Goal: Information Seeking & Learning: Check status

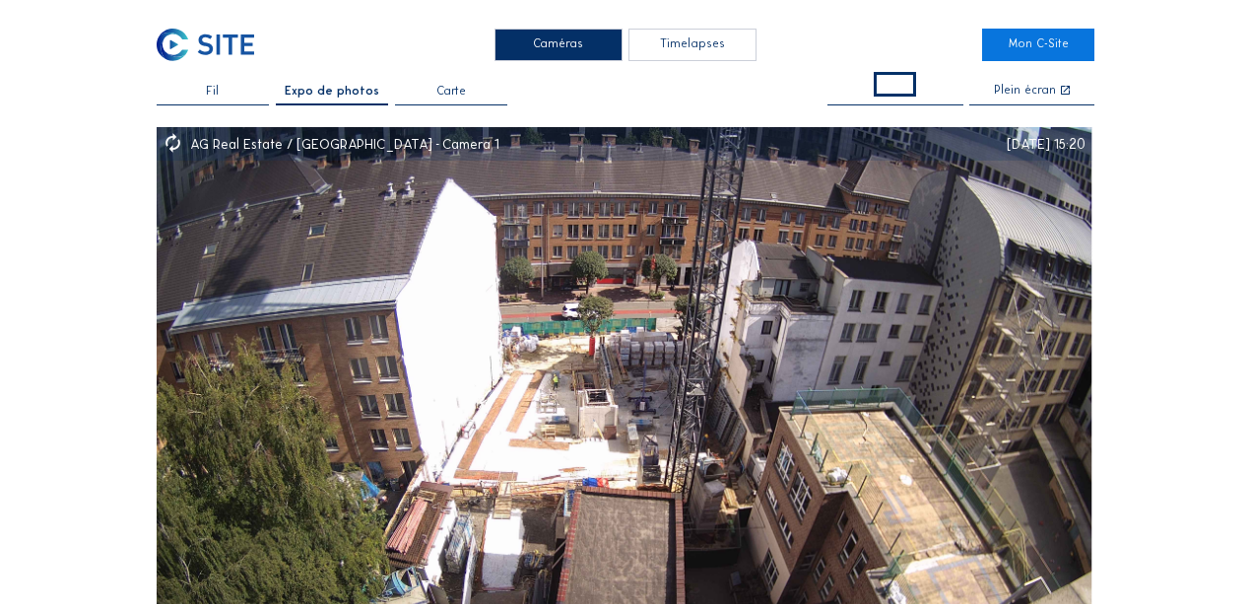
click at [238, 96] on div "Fil" at bounding box center [213, 96] width 112 height 20
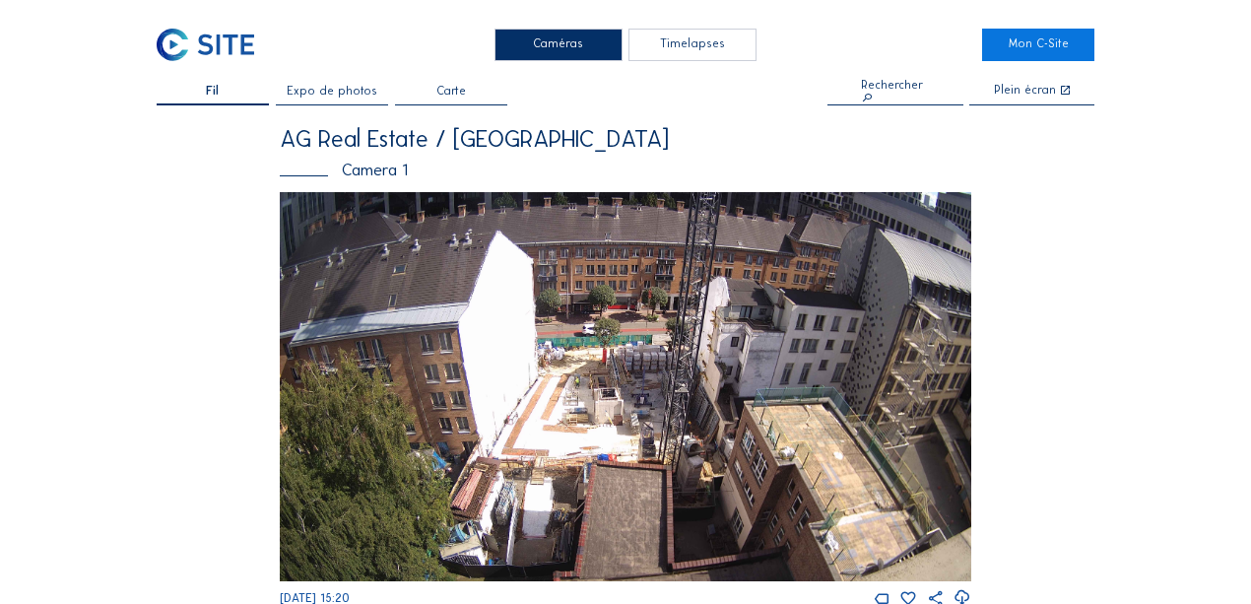
click at [369, 175] on div "Camera 1" at bounding box center [625, 169] width 691 height 17
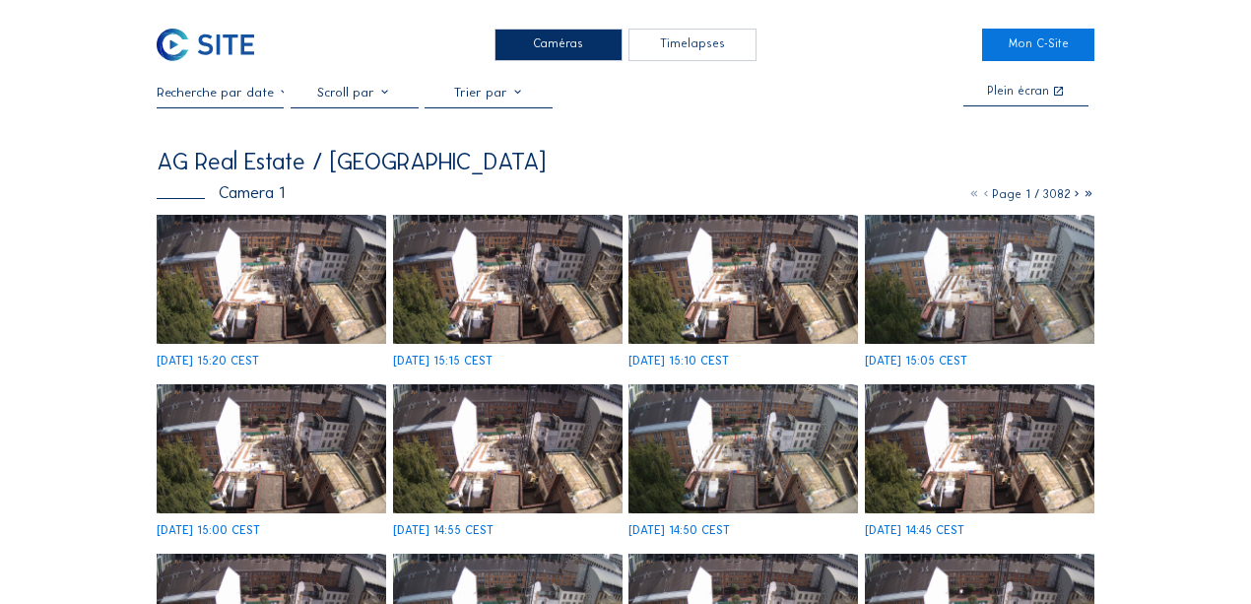
click at [230, 99] on input "text" at bounding box center [221, 92] width 128 height 15
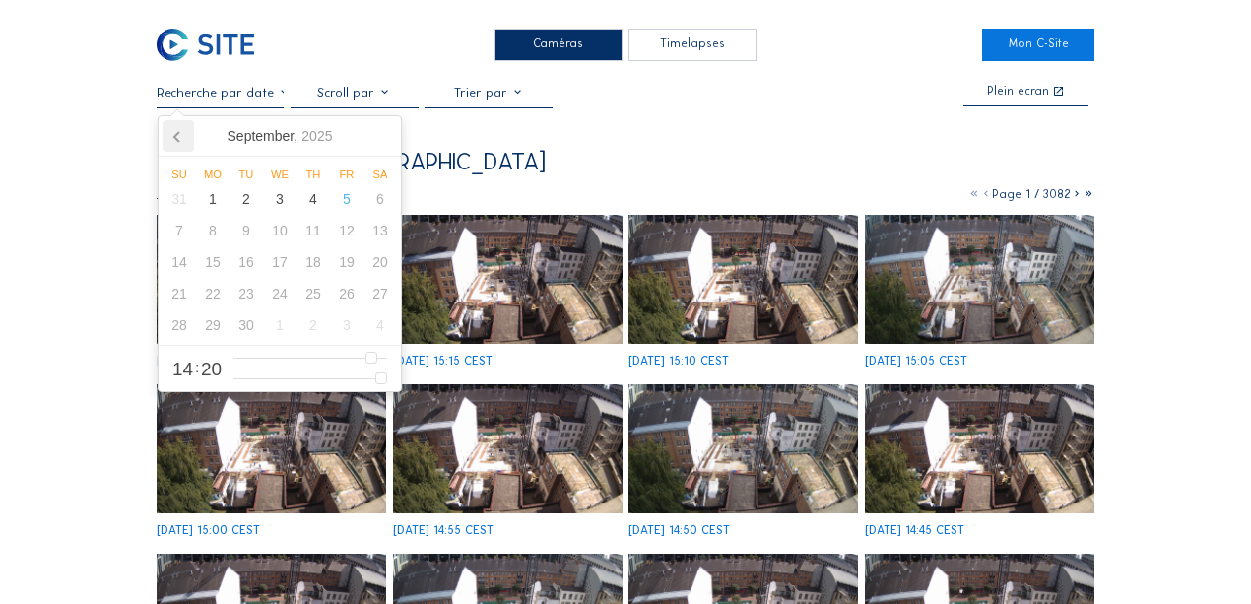
click at [180, 142] on icon at bounding box center [178, 136] width 32 height 32
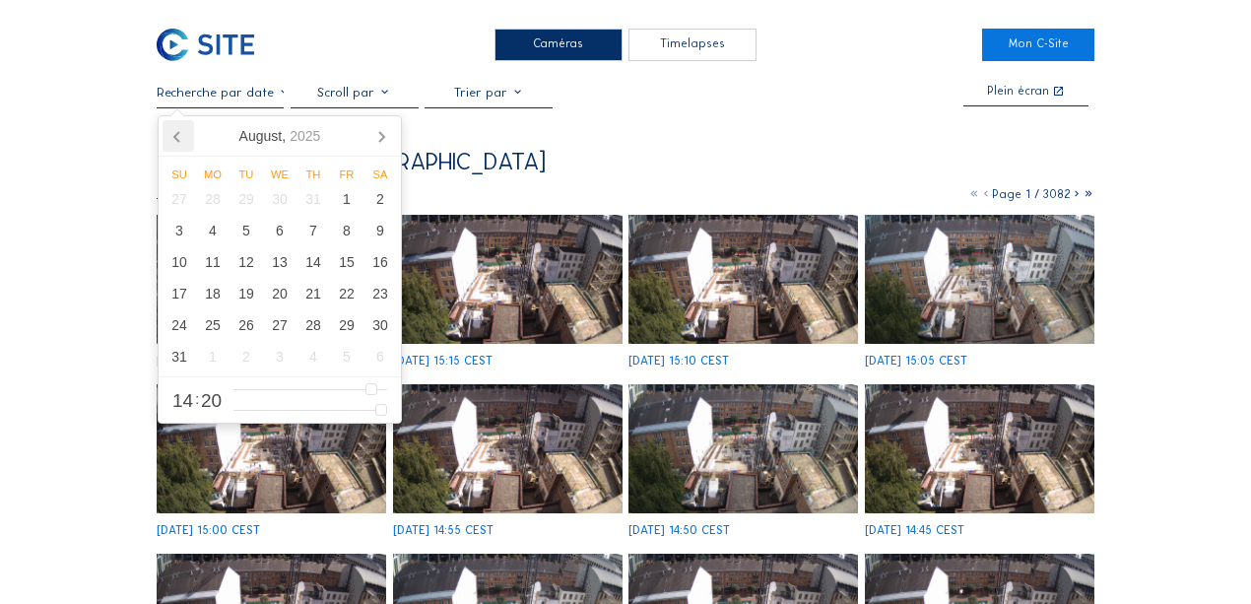
click at [180, 142] on icon at bounding box center [178, 136] width 32 height 32
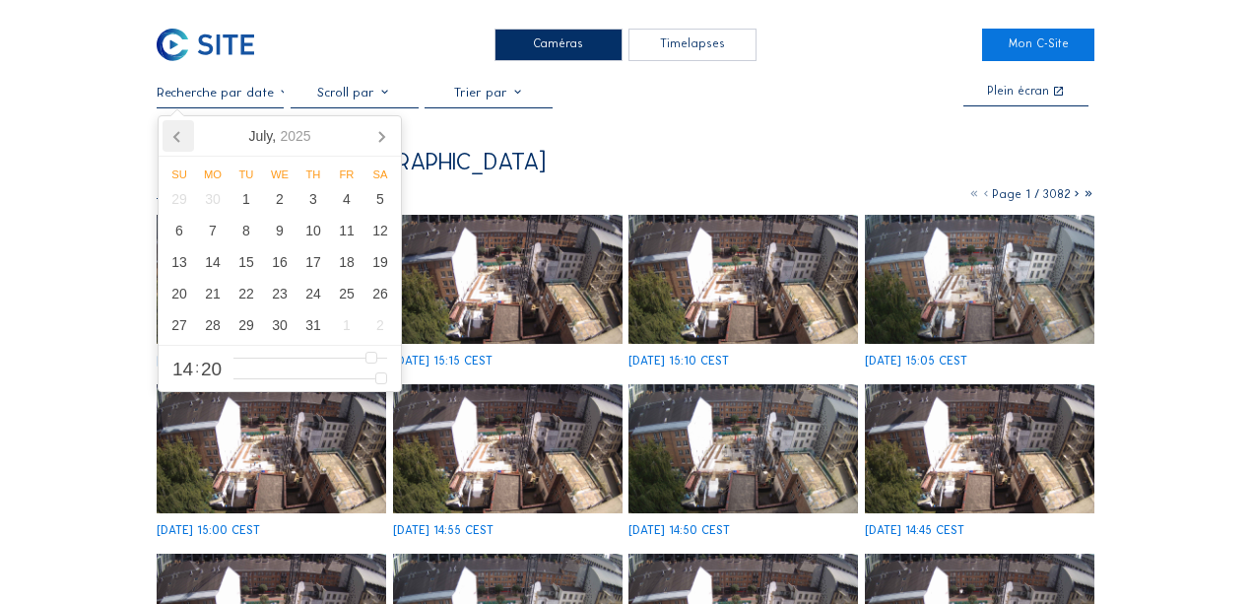
click at [180, 142] on icon at bounding box center [178, 136] width 32 height 32
click at [315, 211] on div "5" at bounding box center [312, 199] width 33 height 32
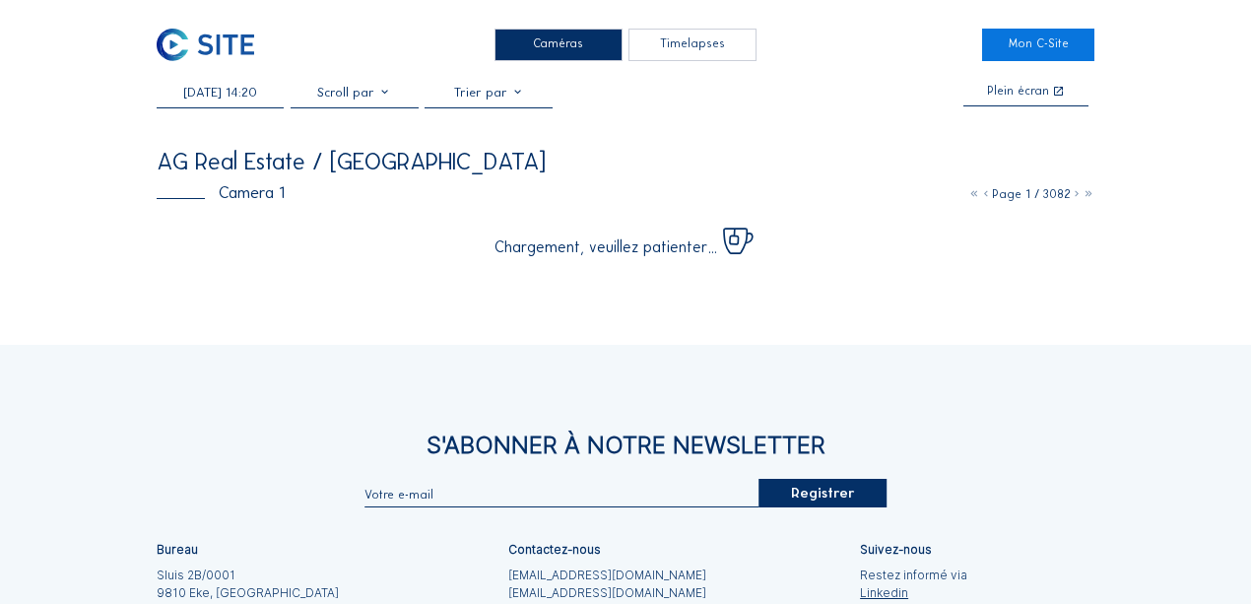
click at [545, 162] on div "AG Real Estate / [GEOGRAPHIC_DATA]" at bounding box center [626, 162] width 938 height 24
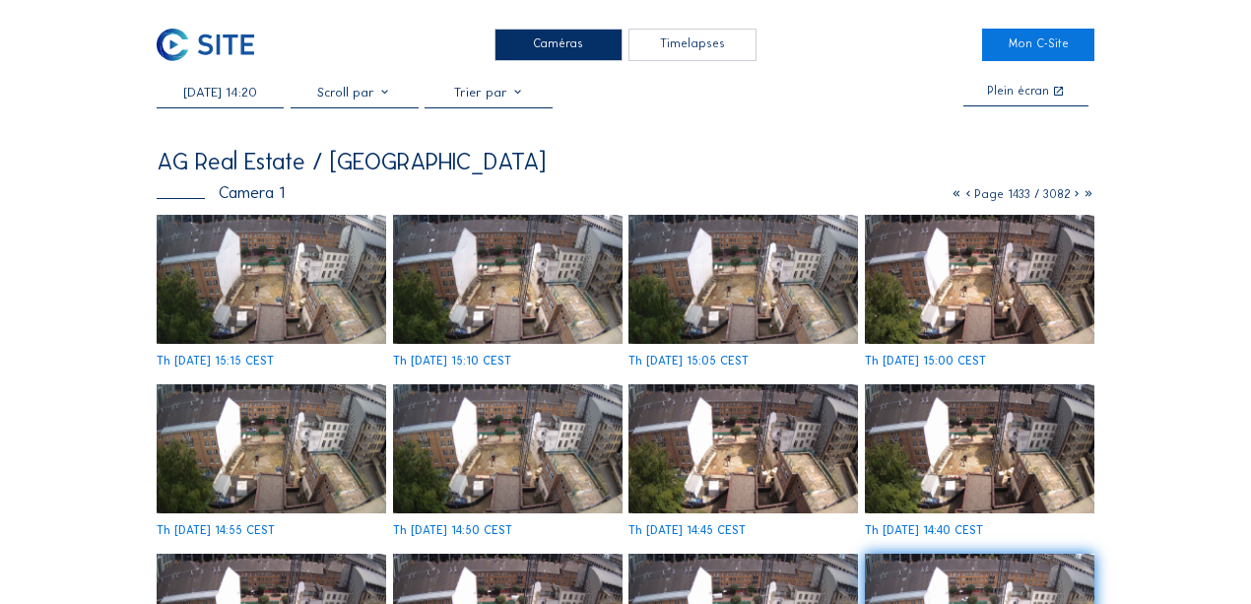
click at [511, 293] on img at bounding box center [507, 279] width 229 height 129
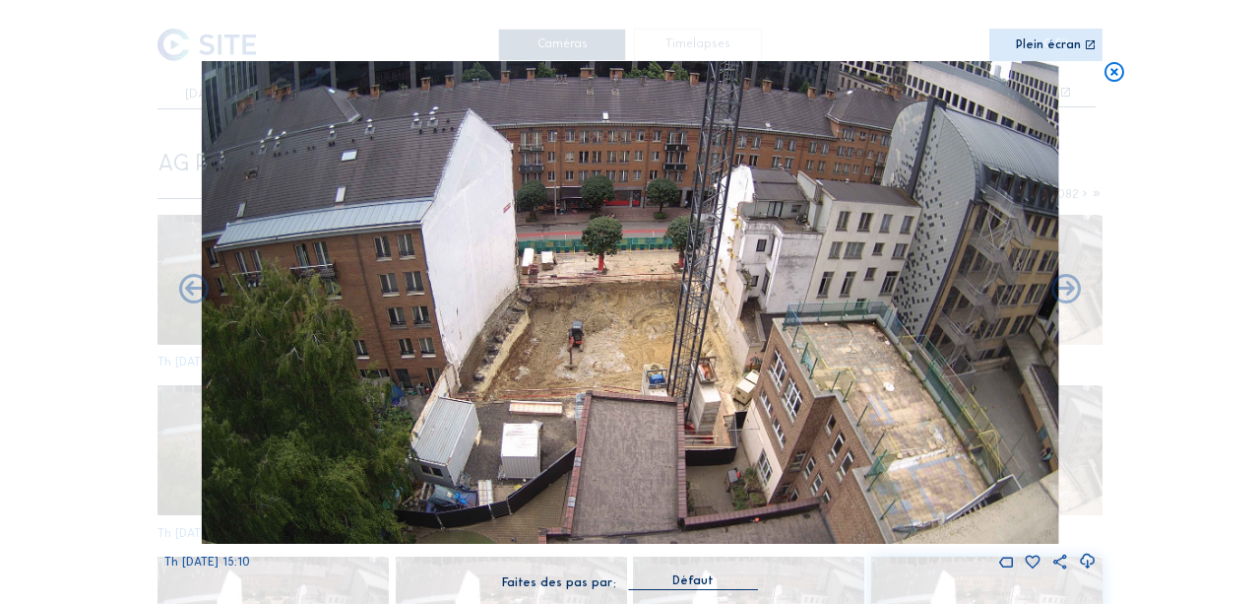
click at [1116, 70] on icon at bounding box center [1115, 73] width 24 height 24
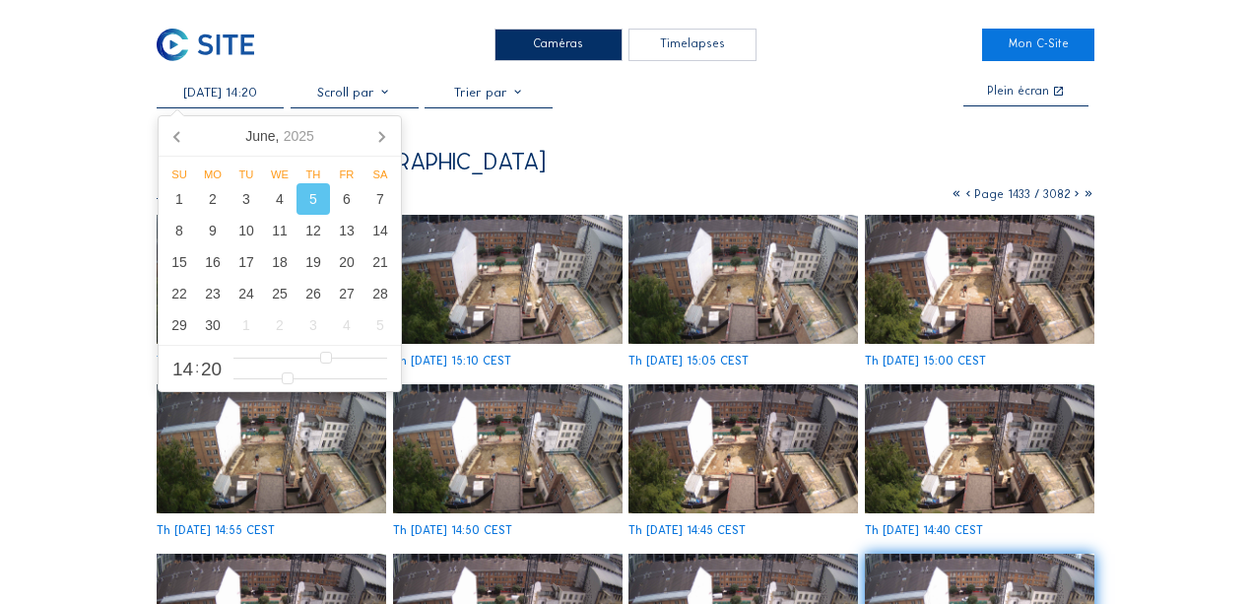
click at [242, 99] on input "[DATE] 14:20" at bounding box center [221, 92] width 128 height 15
click at [377, 137] on icon at bounding box center [381, 136] width 32 height 32
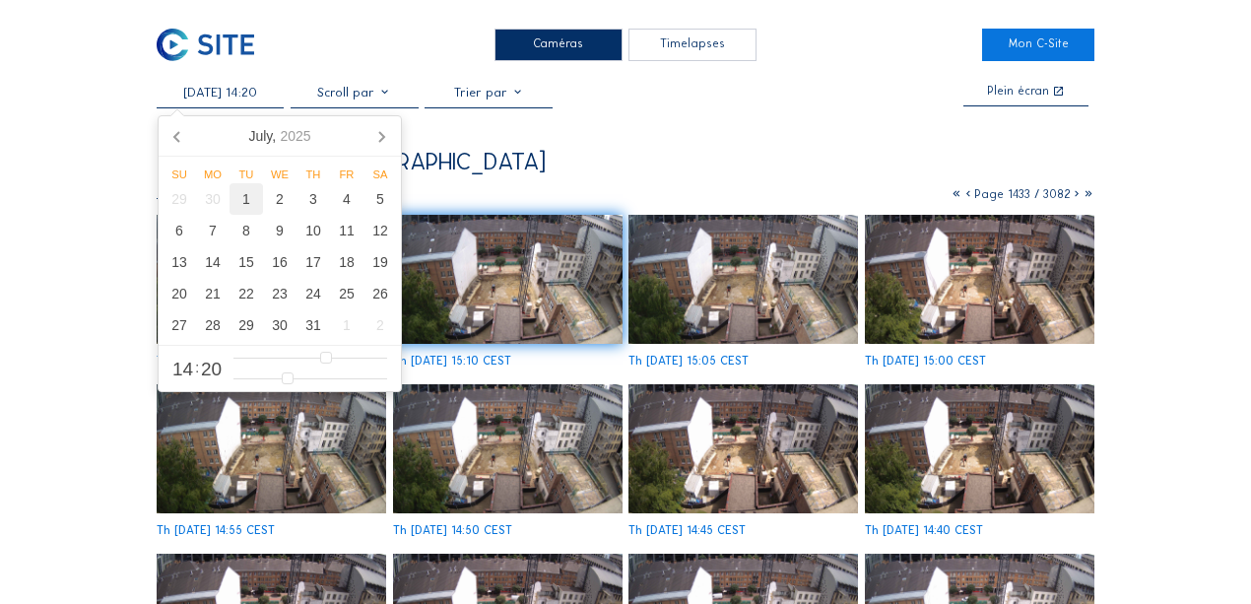
click at [252, 205] on div "1" at bounding box center [245, 199] width 33 height 32
type input "[DATE] 14:20"
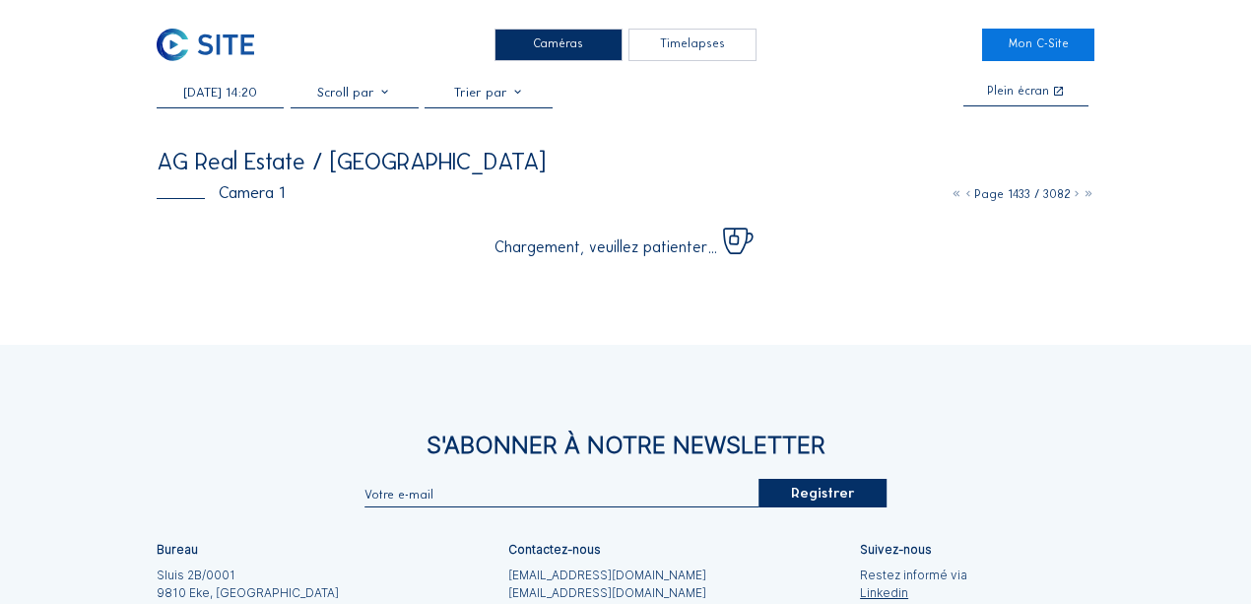
click at [721, 118] on div "[DATE] 14:20 Plein écran AG Real Estate / [GEOGRAPHIC_DATA] Camera 1 Page 1433 …" at bounding box center [626, 169] width 938 height 169
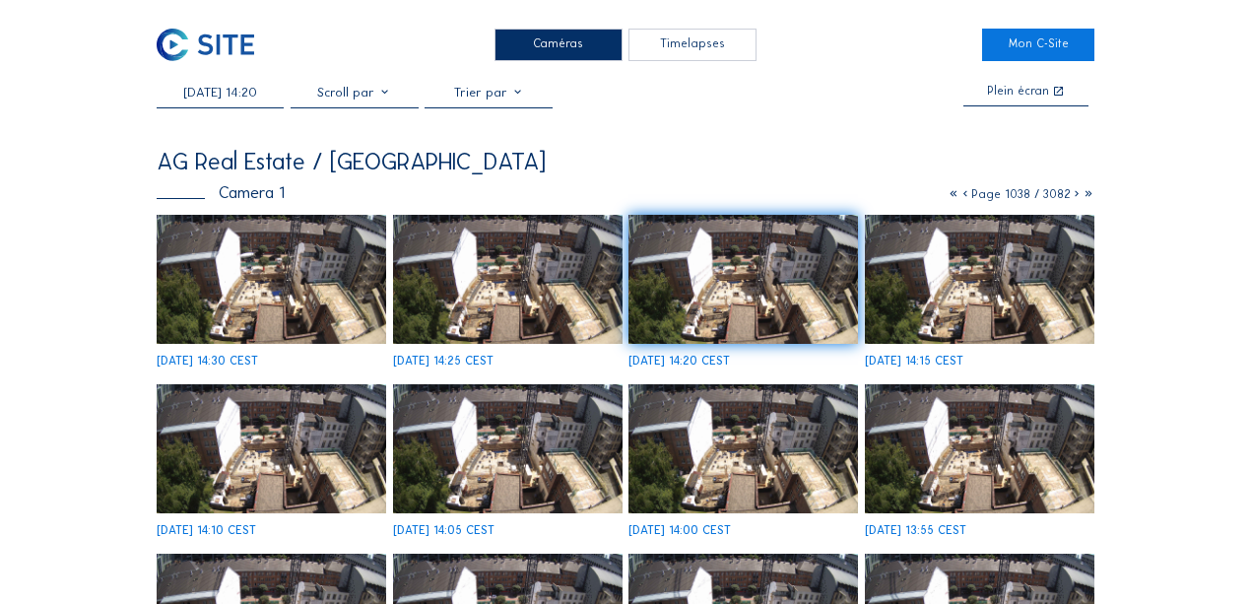
click at [323, 273] on img at bounding box center [271, 279] width 229 height 129
